Goal: Task Accomplishment & Management: Use online tool/utility

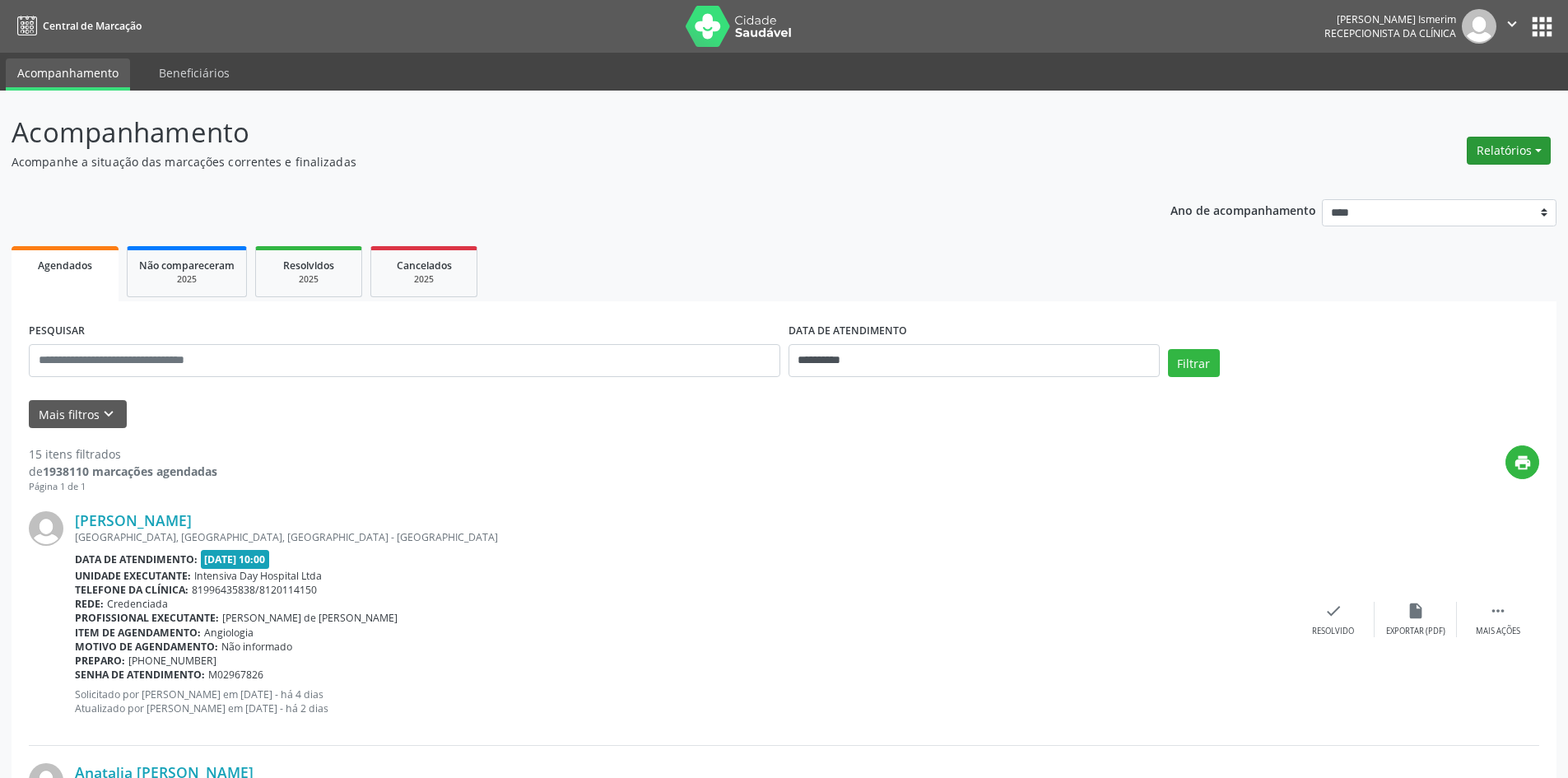
click at [1516, 151] on button "Relatórios" at bounding box center [1510, 150] width 84 height 28
click at [1485, 193] on link "Agendamentos" at bounding box center [1463, 186] width 177 height 23
select select "*"
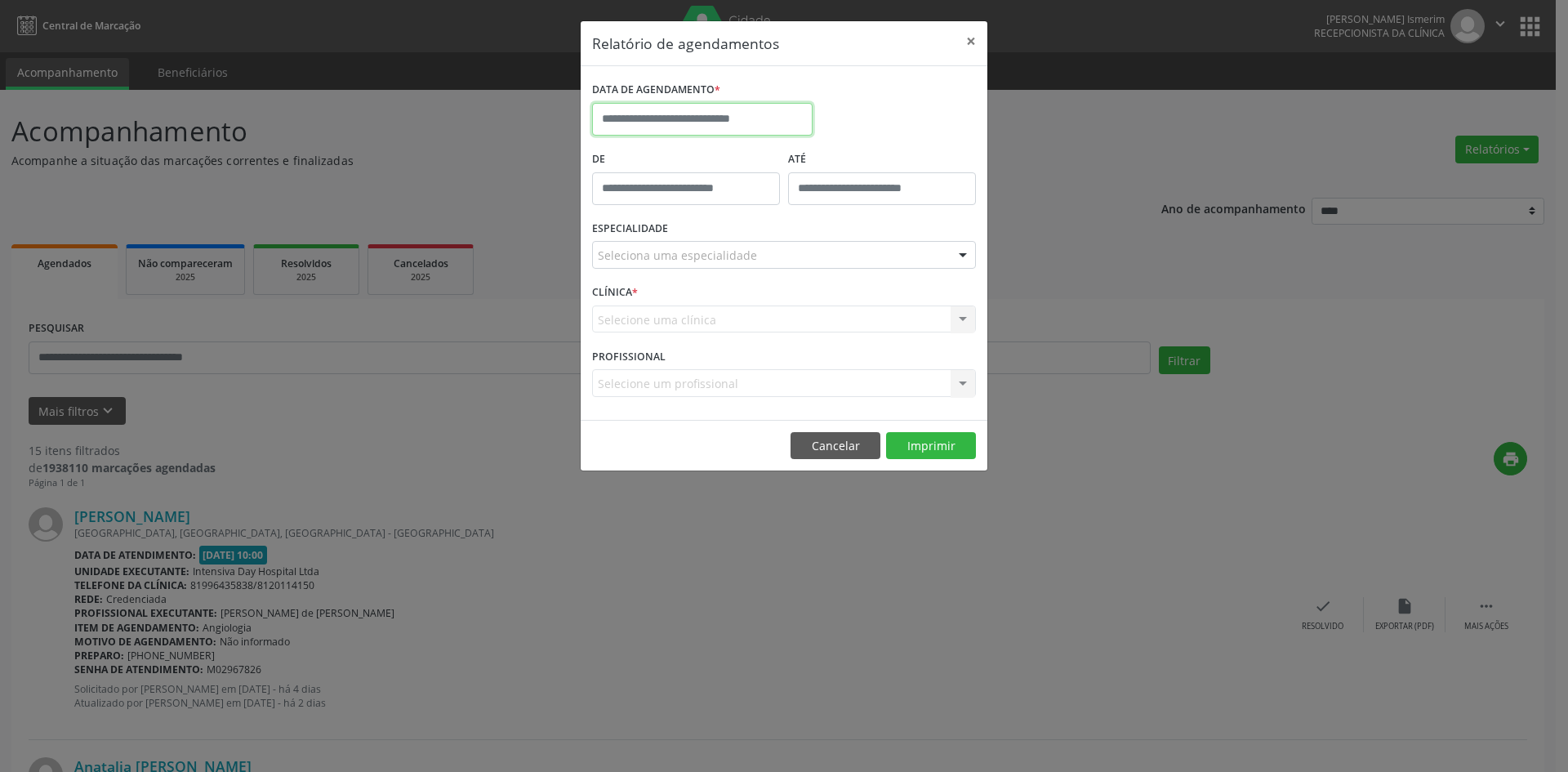
click at [731, 111] on input "text" at bounding box center [703, 119] width 221 height 33
click at [816, 240] on span "11" at bounding box center [825, 238] width 32 height 32
type input "**********"
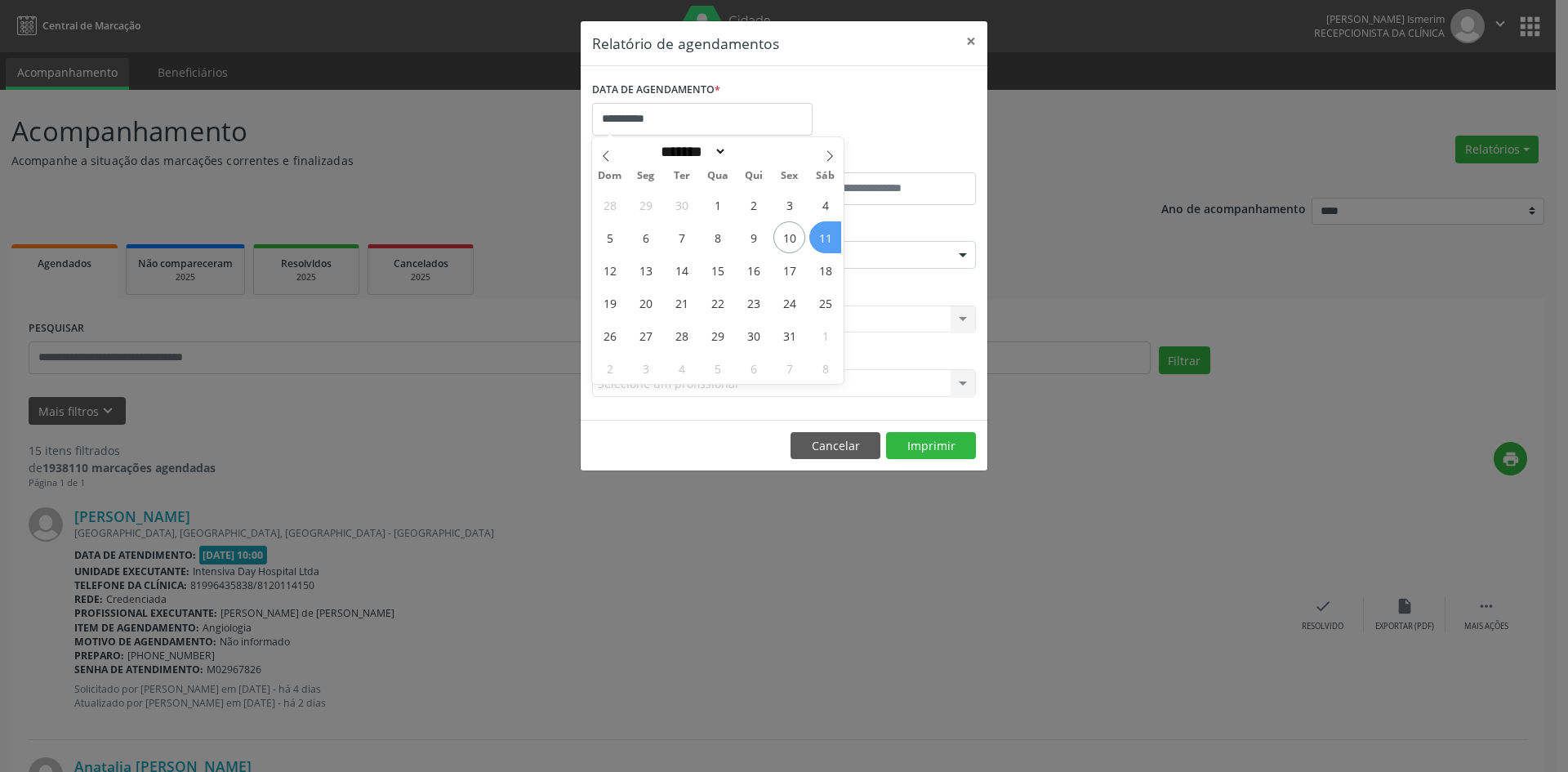
click at [833, 247] on span "11" at bounding box center [825, 238] width 32 height 32
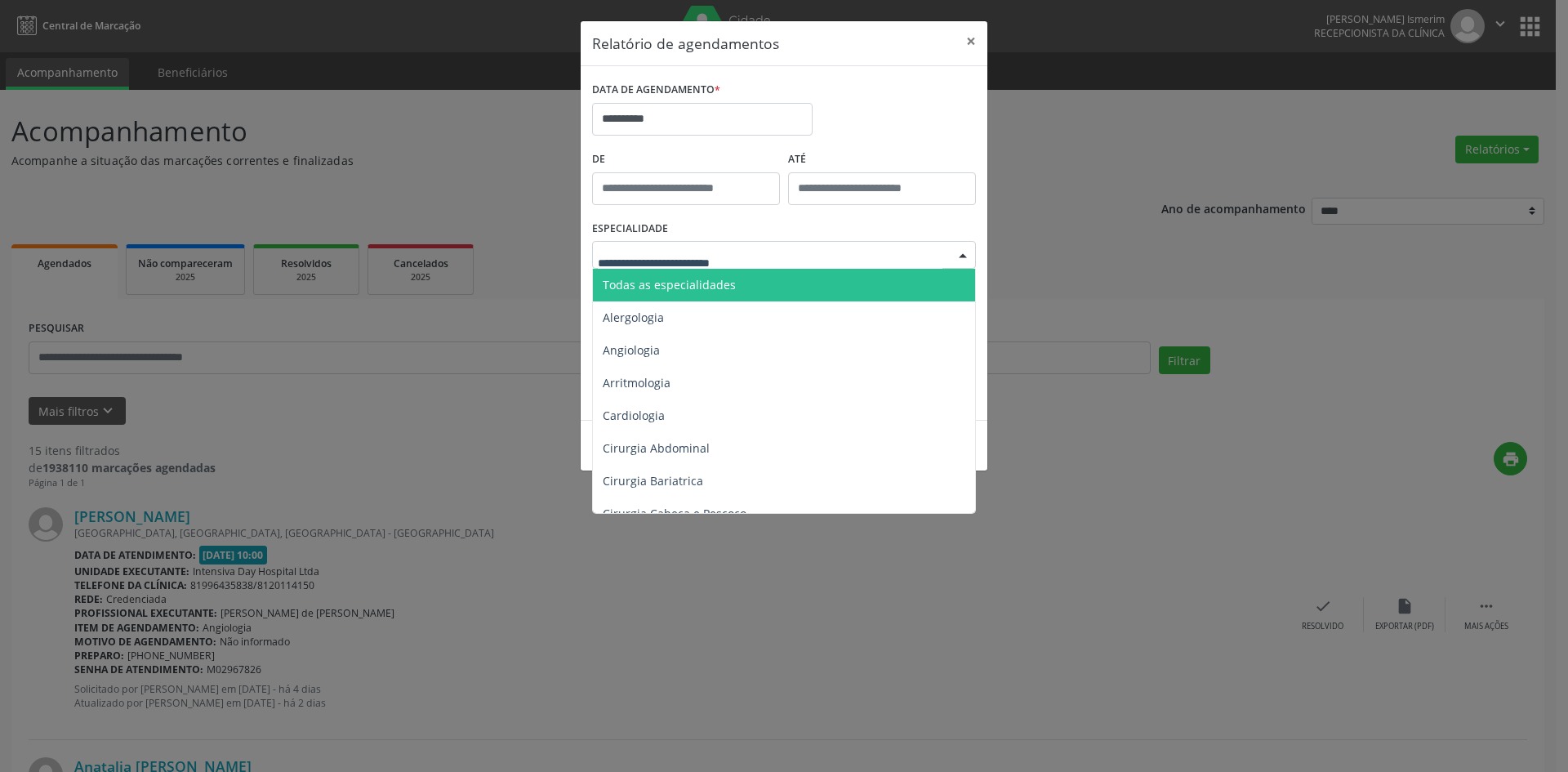
click at [848, 255] on div at bounding box center [784, 255] width 384 height 28
click at [785, 280] on span "Todas as especialidades" at bounding box center [785, 285] width 385 height 33
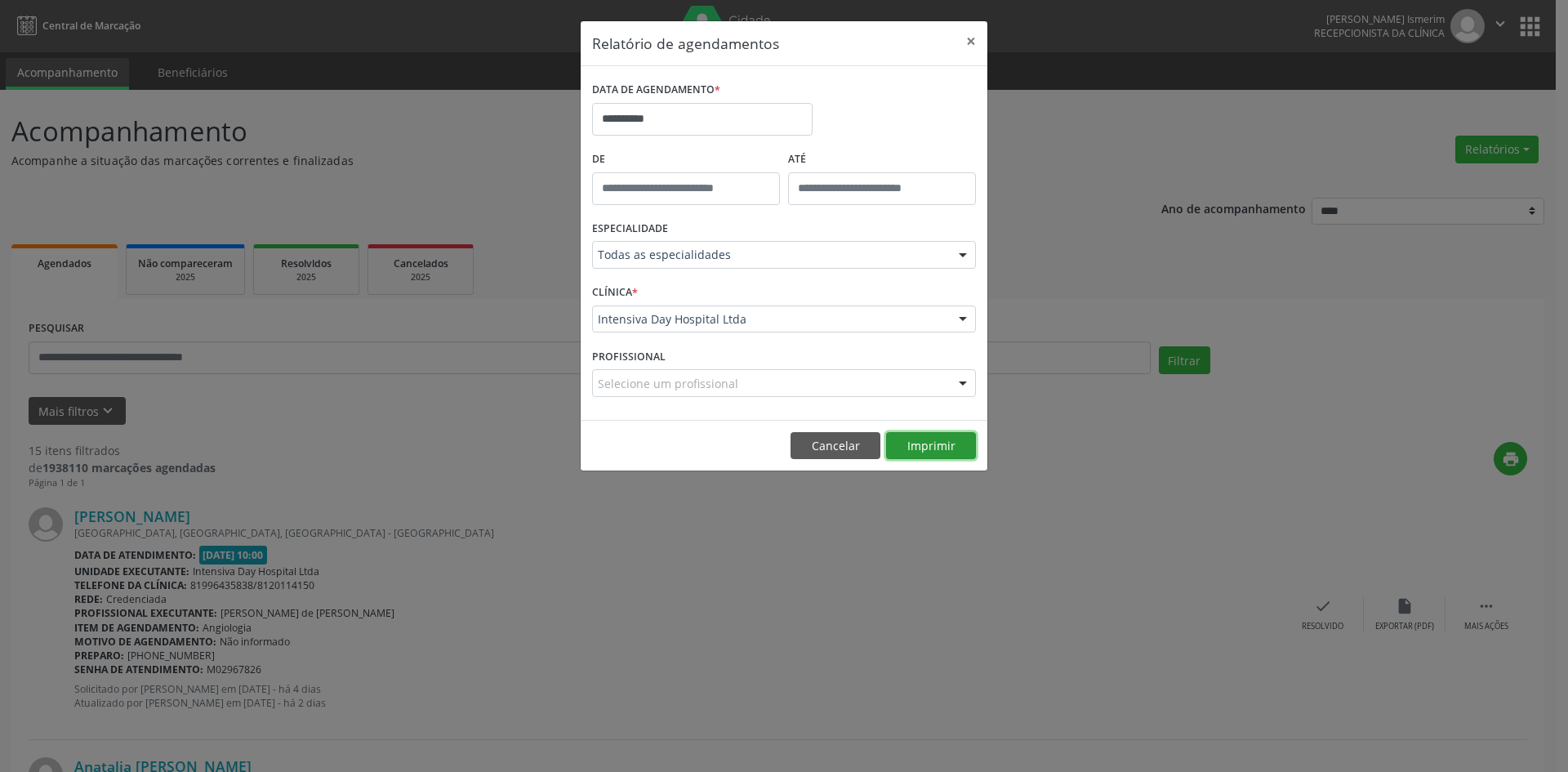
click at [923, 441] on button "Imprimir" at bounding box center [930, 445] width 90 height 28
